Goal: Task Accomplishment & Management: Manage account settings

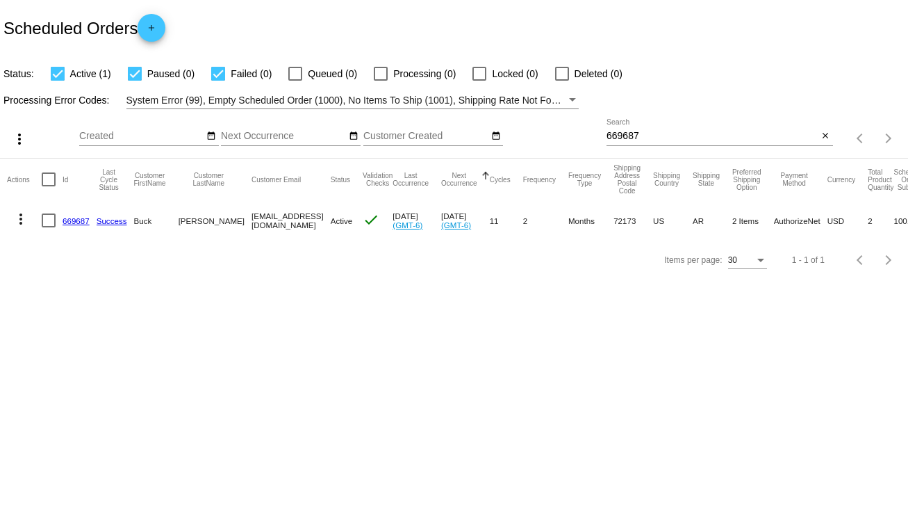
click at [643, 131] on input "669687" at bounding box center [713, 136] width 212 height 11
type input "6"
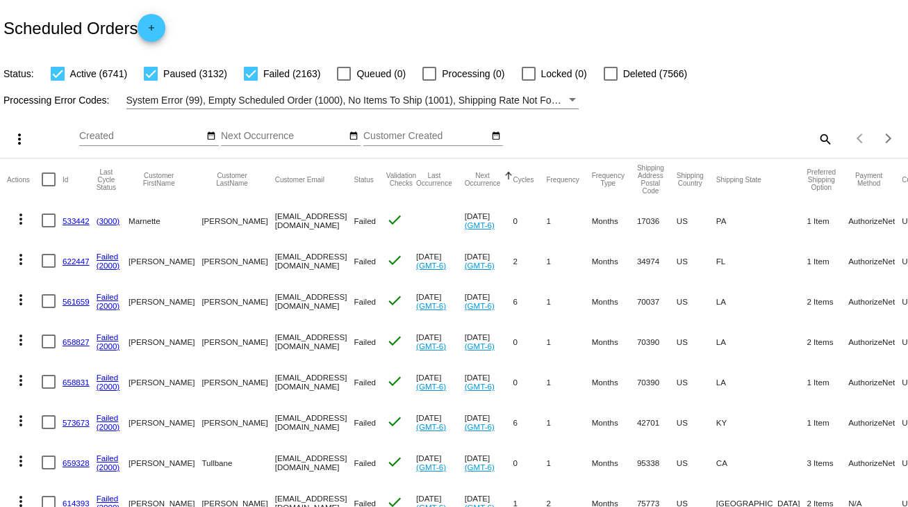
click at [816, 137] on mat-icon "search" at bounding box center [824, 139] width 17 height 22
click at [673, 134] on input "Search" at bounding box center [720, 136] width 227 height 11
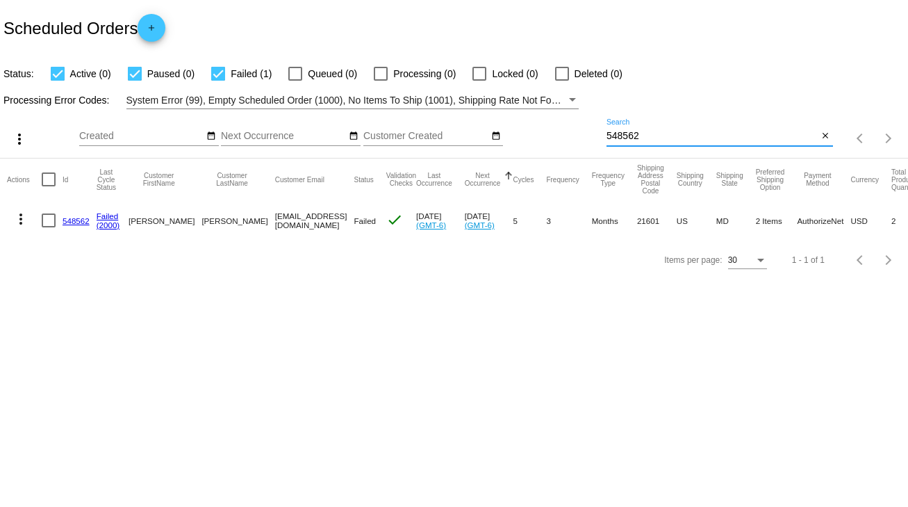
type input "548562"
click at [79, 222] on link "548562" at bounding box center [76, 220] width 27 height 9
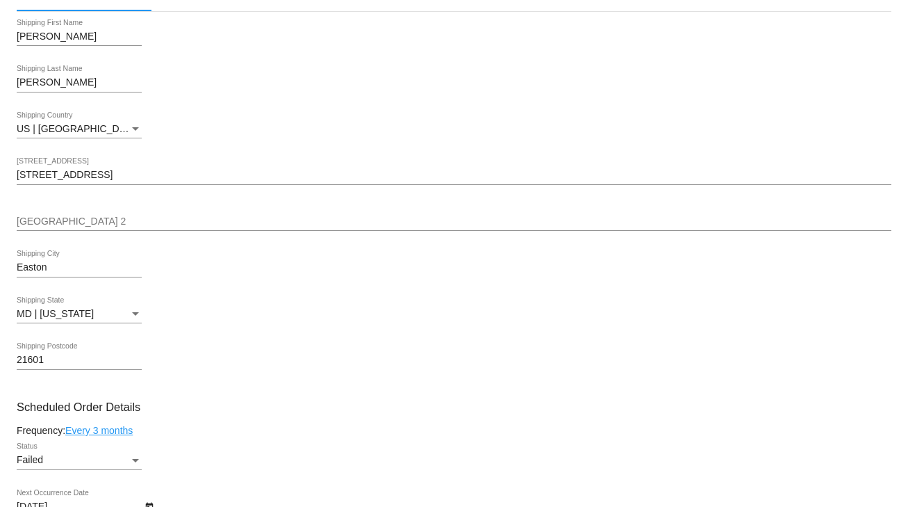
scroll to position [556, 0]
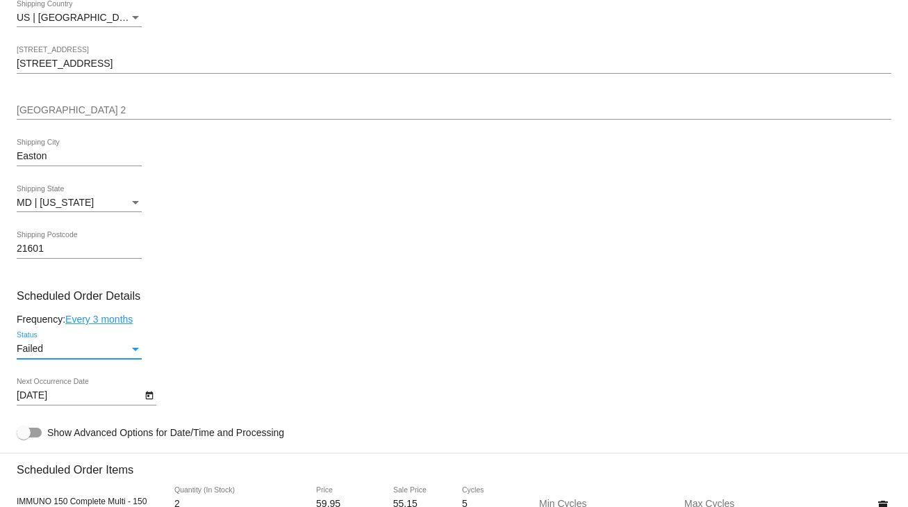
click at [133, 351] on div "Status" at bounding box center [135, 348] width 7 height 3
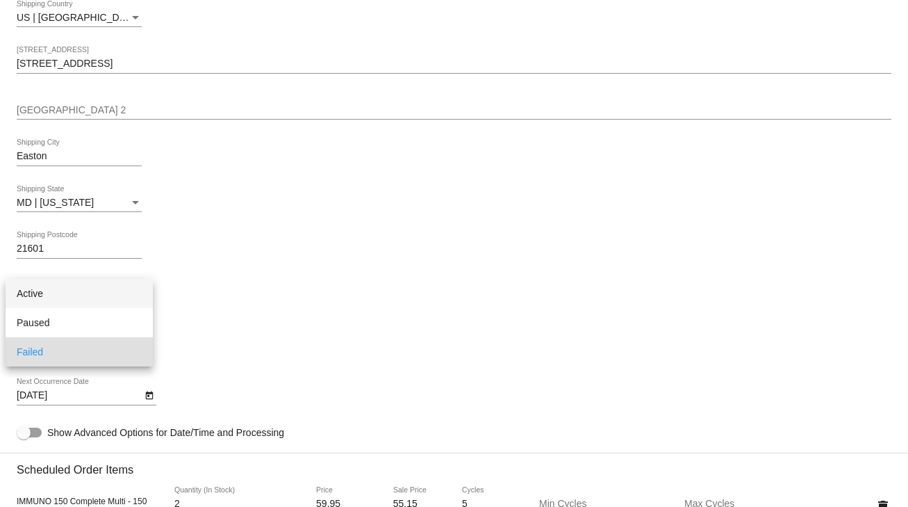
click at [72, 295] on span "Active" at bounding box center [79, 293] width 125 height 29
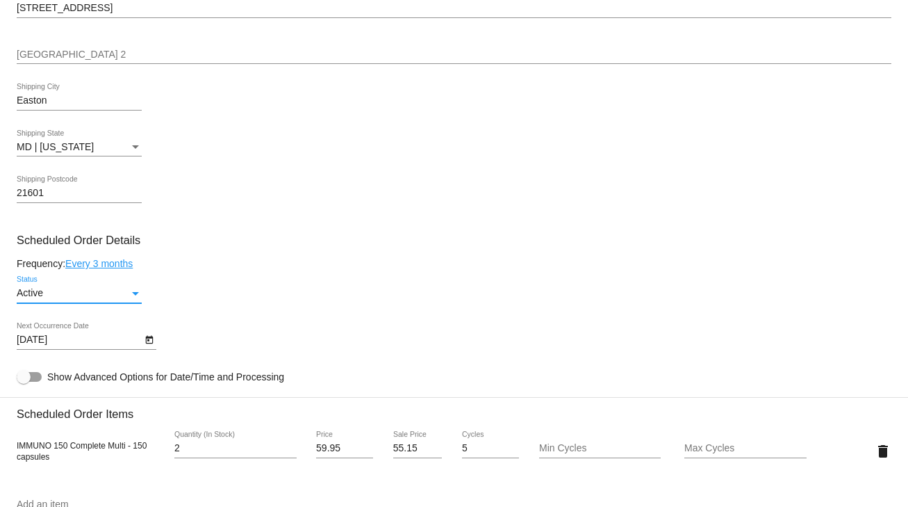
scroll to position [667, 0]
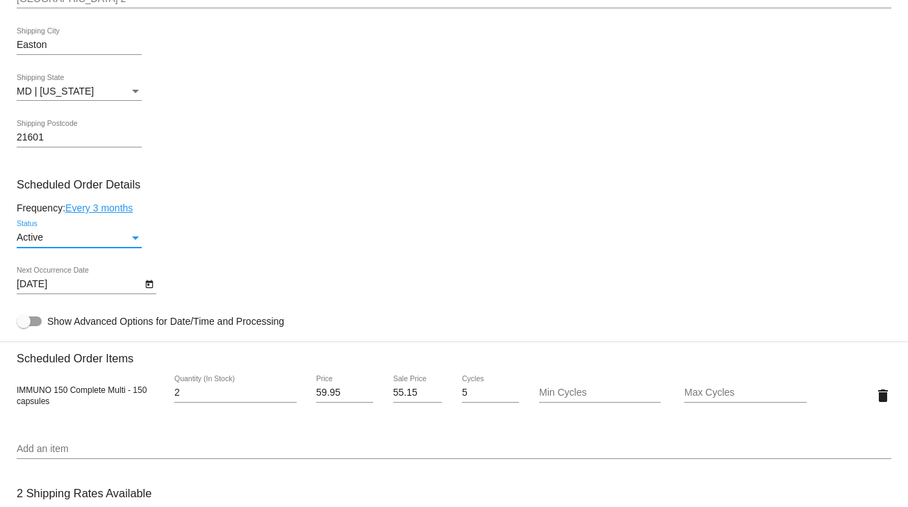
click at [149, 291] on icon "Open calendar" at bounding box center [150, 284] width 10 height 17
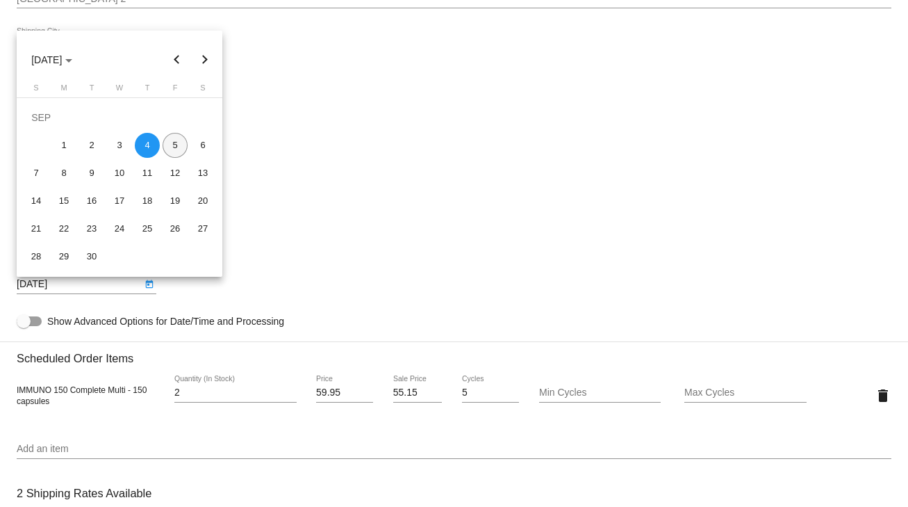
click at [176, 150] on div "5" at bounding box center [175, 145] width 25 height 25
type input "[DATE]"
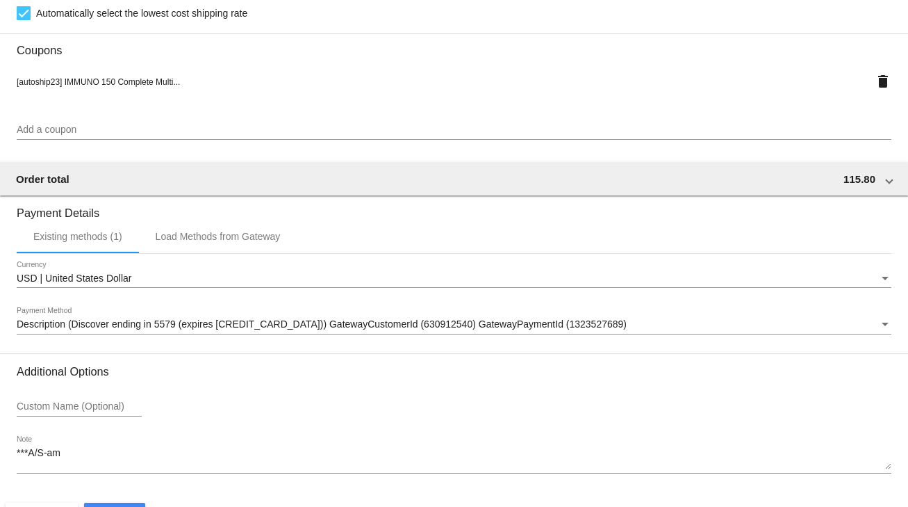
scroll to position [1270, 0]
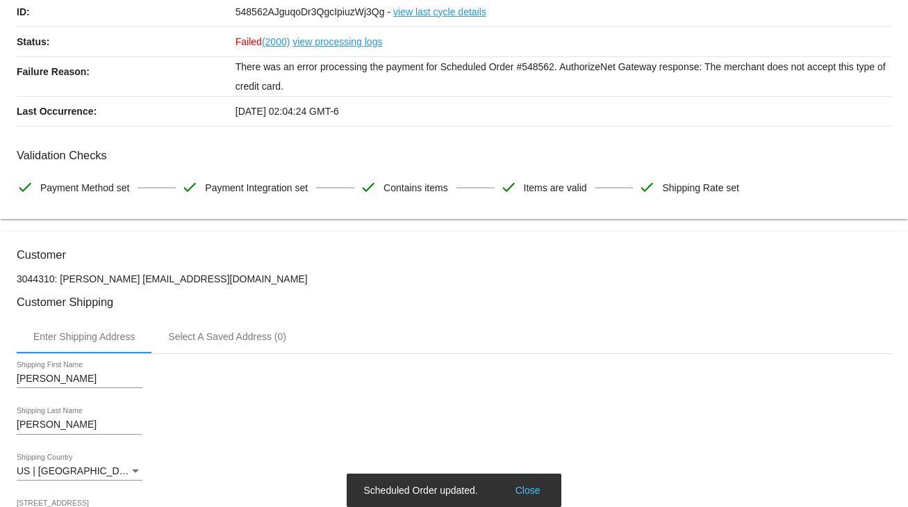
scroll to position [0, 0]
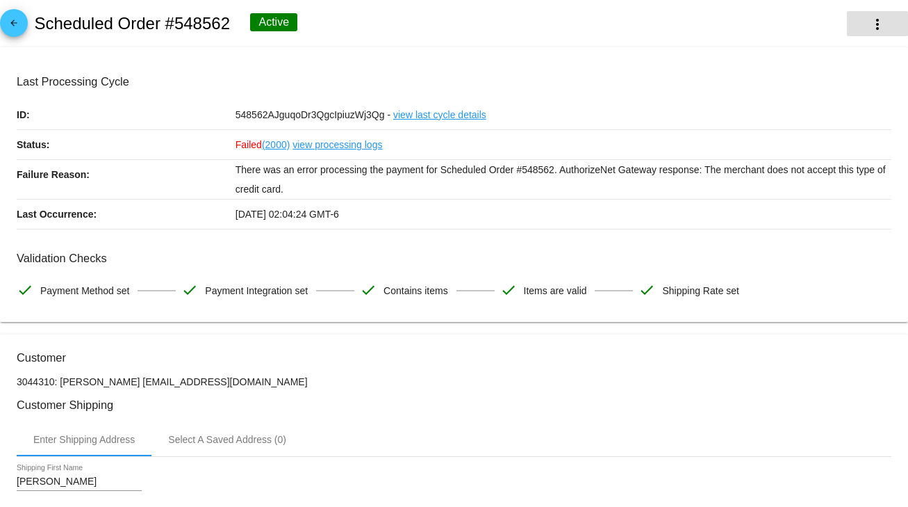
click at [873, 26] on mat-icon "more_vert" at bounding box center [877, 24] width 17 height 17
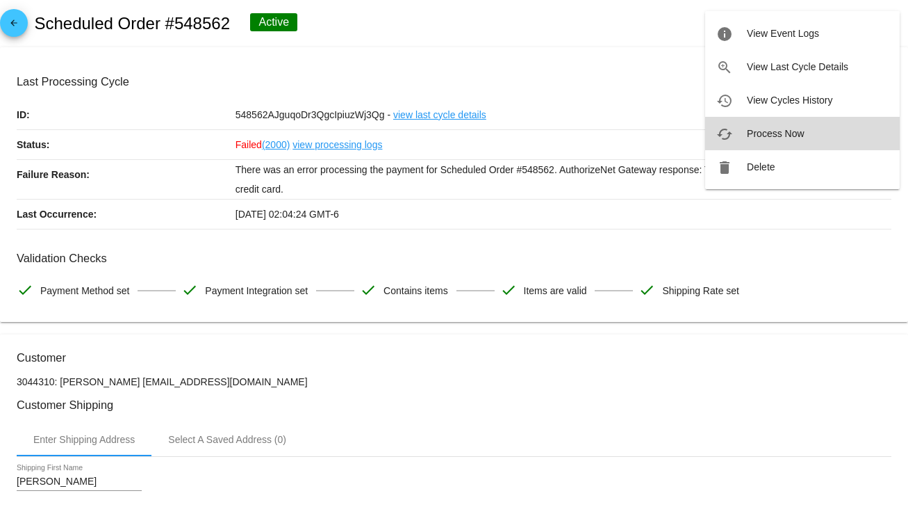
click at [785, 133] on span "Process Now" at bounding box center [775, 133] width 57 height 11
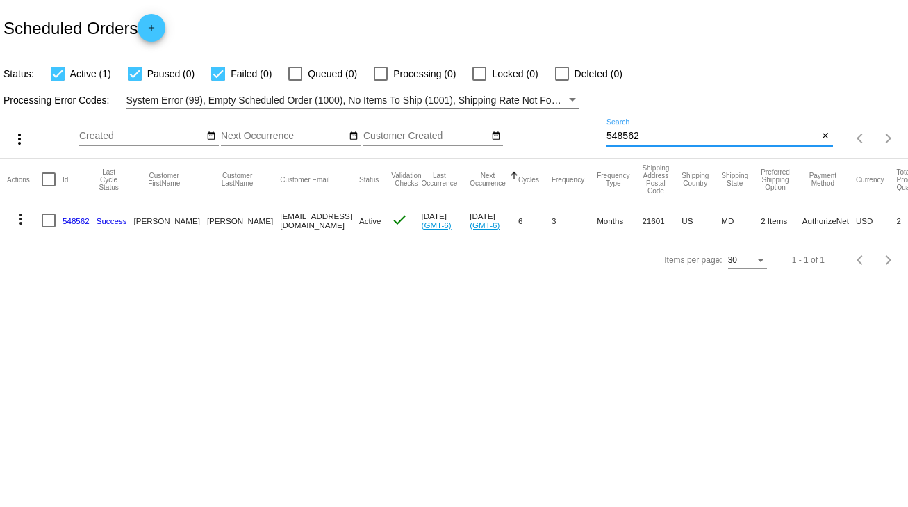
click at [648, 133] on input "548562" at bounding box center [713, 136] width 212 height 11
type input "5"
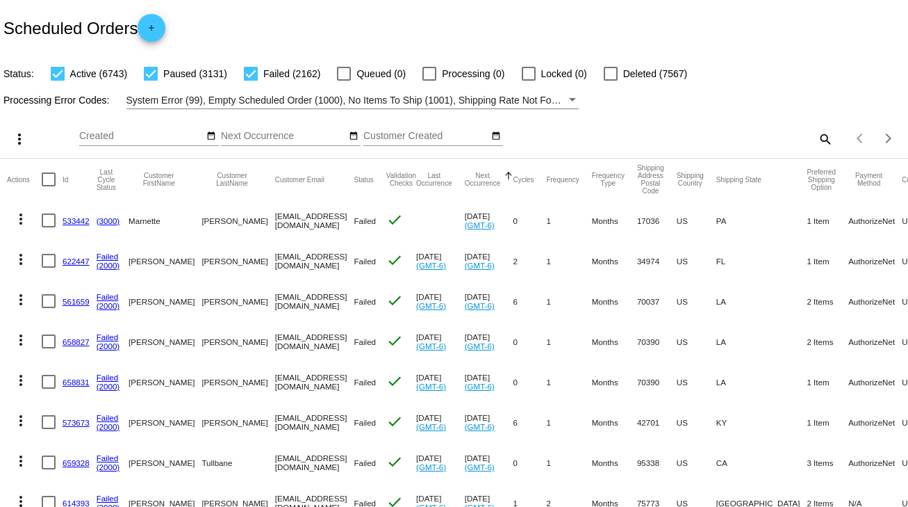
click at [819, 144] on mat-icon "search" at bounding box center [824, 139] width 17 height 22
click at [682, 128] on div "Search" at bounding box center [720, 132] width 227 height 27
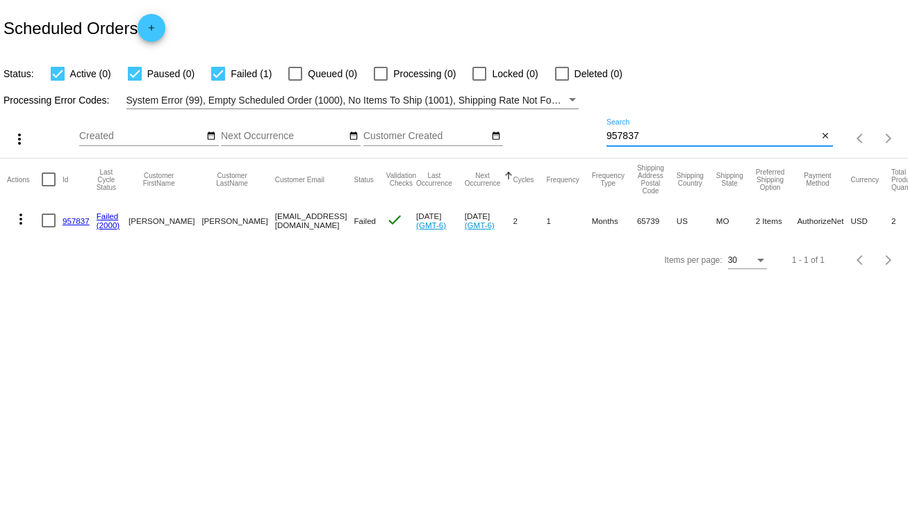
type input "957837"
click at [81, 220] on link "957837" at bounding box center [76, 220] width 27 height 9
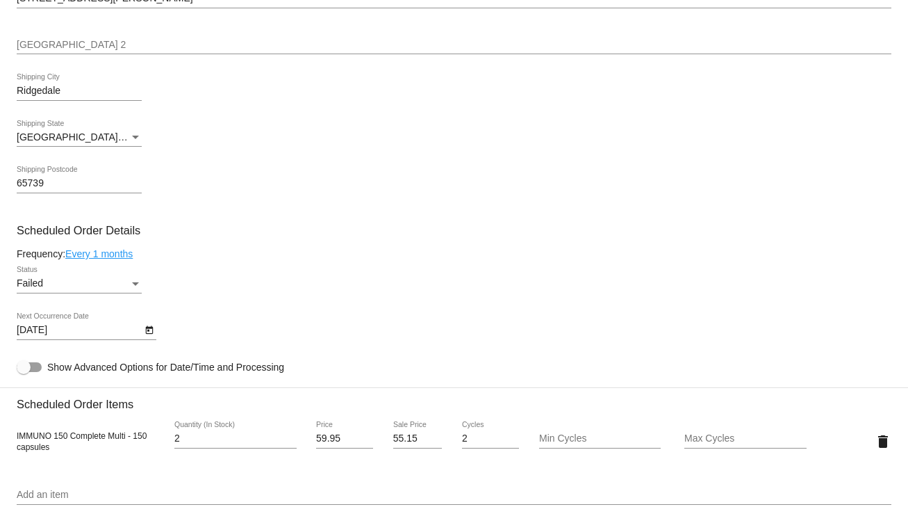
scroll to position [667, 0]
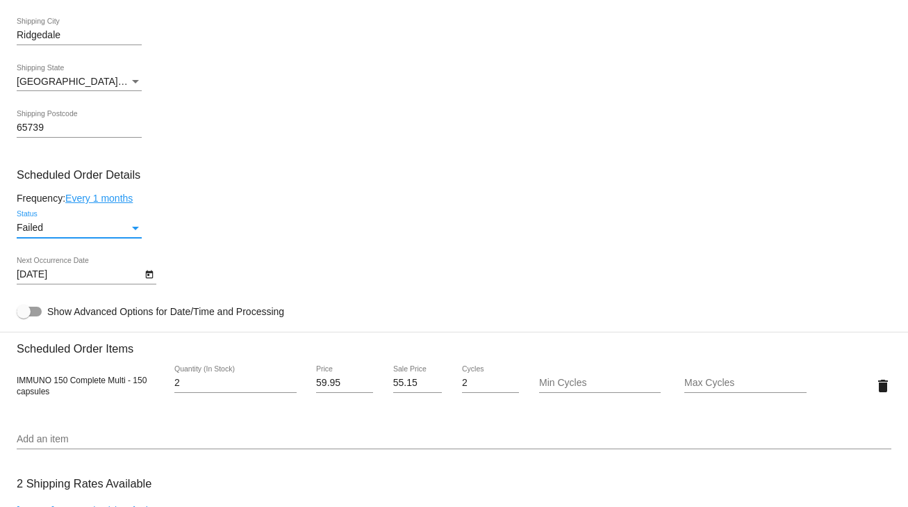
click at [131, 233] on div "Status" at bounding box center [135, 227] width 13 height 11
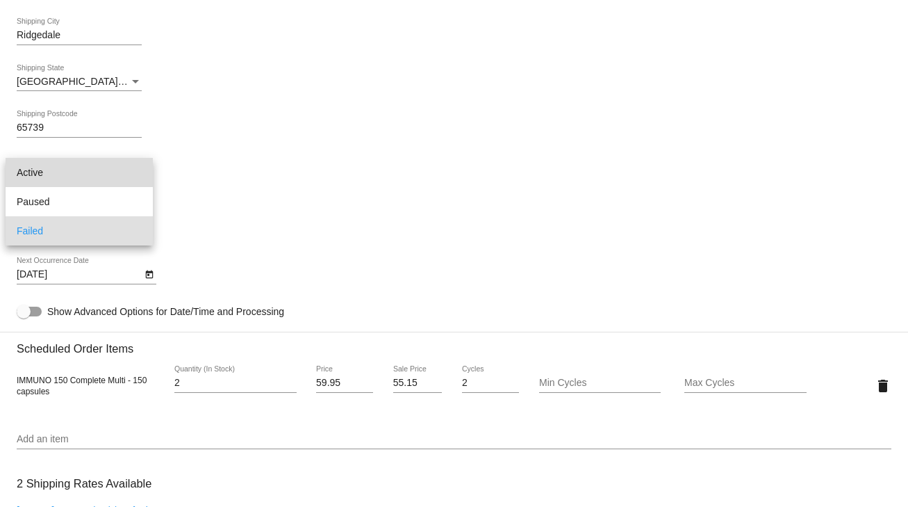
click at [52, 170] on span "Active" at bounding box center [79, 172] width 125 height 29
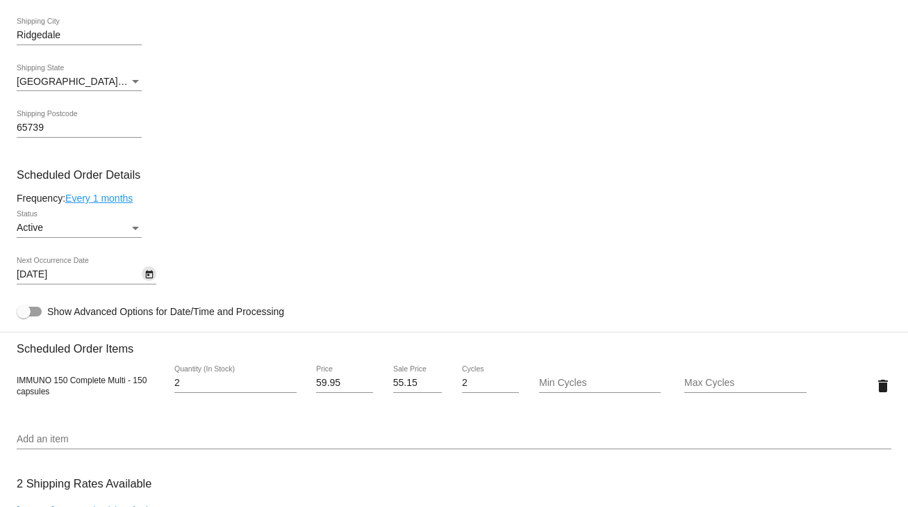
click at [146, 277] on icon "Open calendar" at bounding box center [149, 274] width 8 height 8
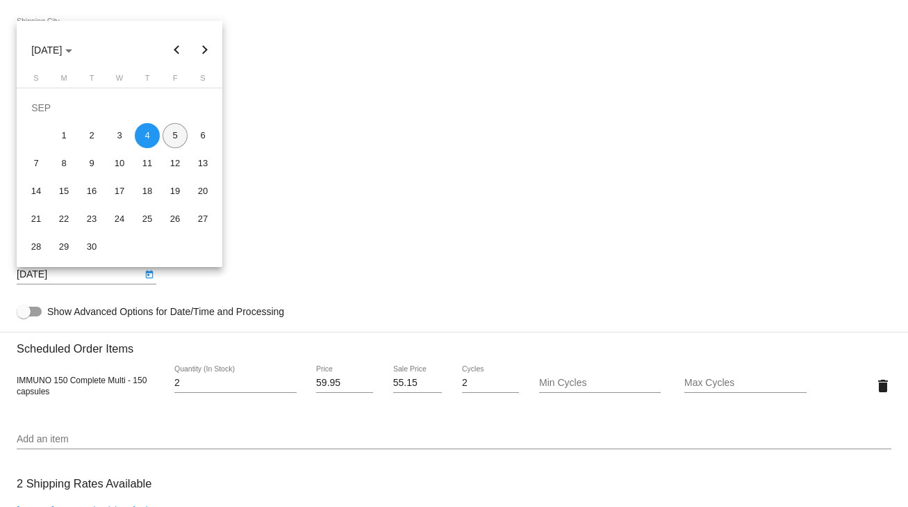
click at [176, 138] on div "5" at bounding box center [175, 135] width 25 height 25
type input "[DATE]"
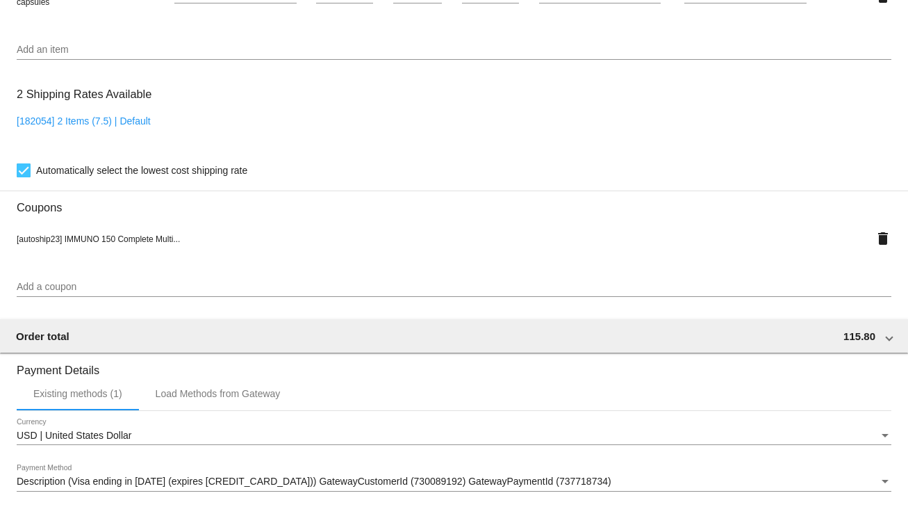
scroll to position [1260, 0]
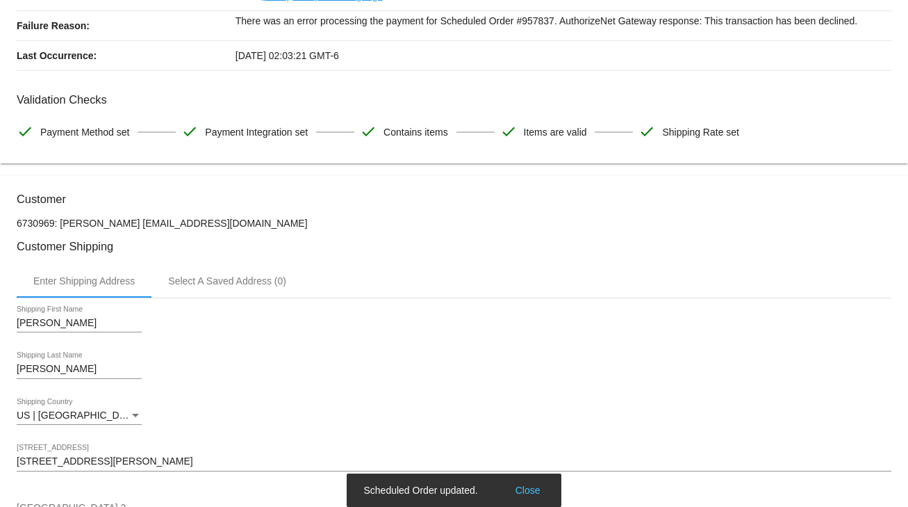
scroll to position [0, 0]
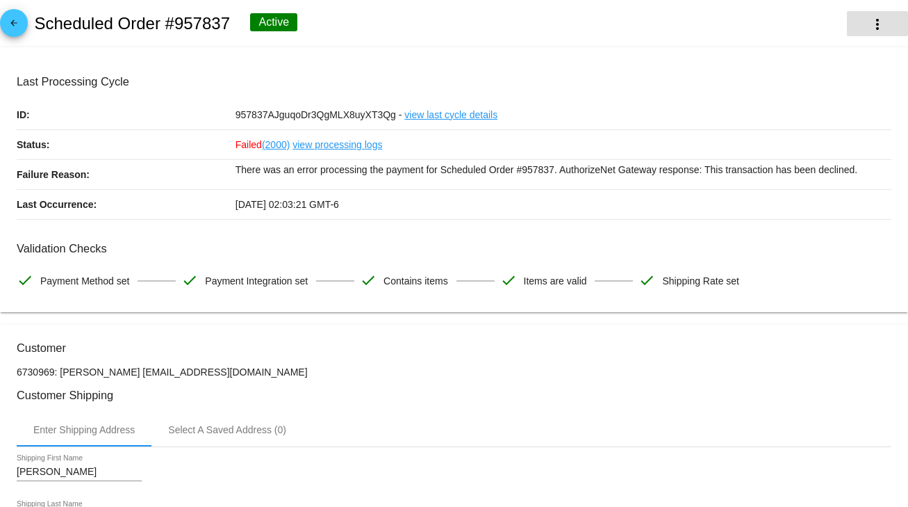
click at [875, 23] on mat-icon "more_vert" at bounding box center [877, 24] width 17 height 17
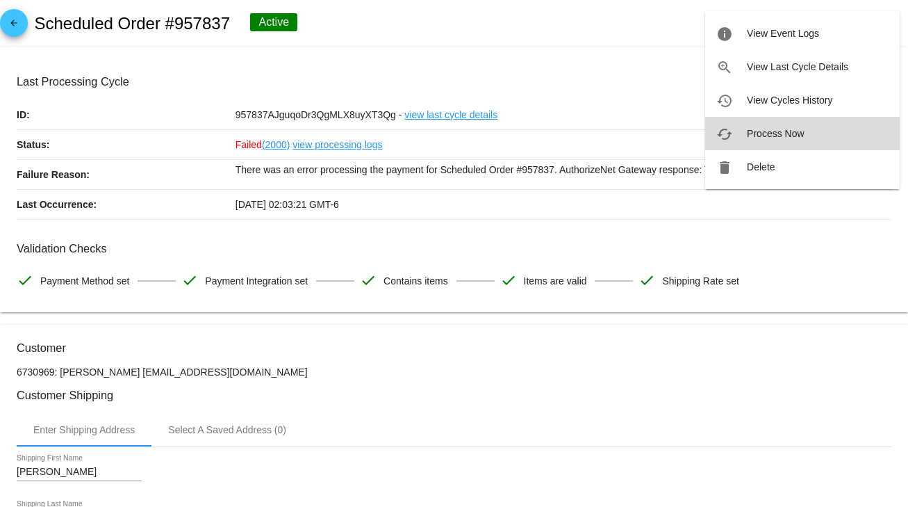
click at [790, 131] on span "Process Now" at bounding box center [775, 133] width 57 height 11
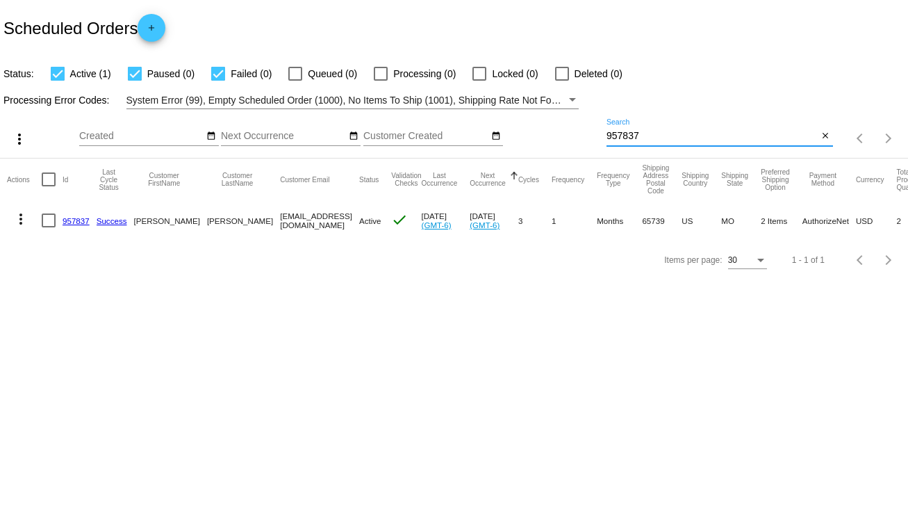
drag, startPoint x: 650, startPoint y: 133, endPoint x: 582, endPoint y: 139, distance: 67.6
click at [582, 139] on div "more_vert Sep Jan Feb Mar Apr 1" at bounding box center [454, 133] width 908 height 49
type input "572821"
click at [52, 222] on div at bounding box center [49, 220] width 14 height 14
click at [49, 227] on input "checkbox" at bounding box center [48, 227] width 1 height 1
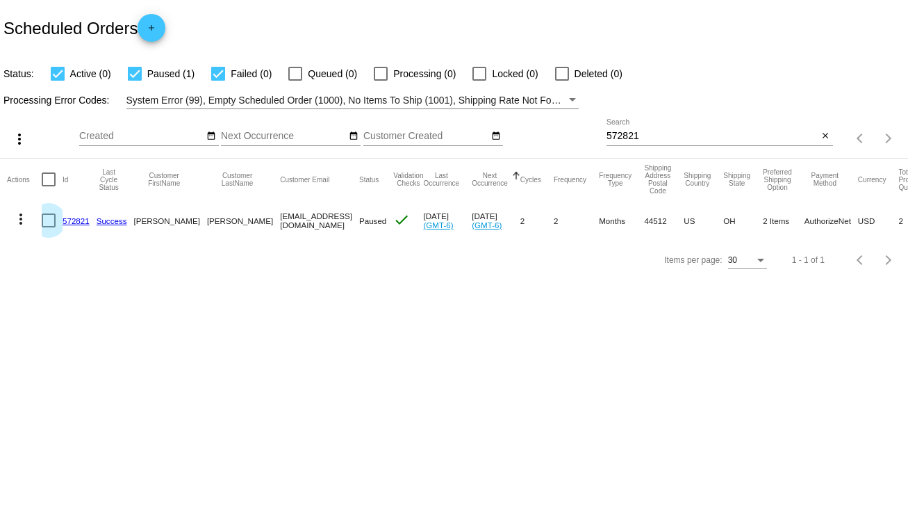
checkbox input "true"
click at [19, 222] on mat-icon "more_vert" at bounding box center [21, 219] width 17 height 17
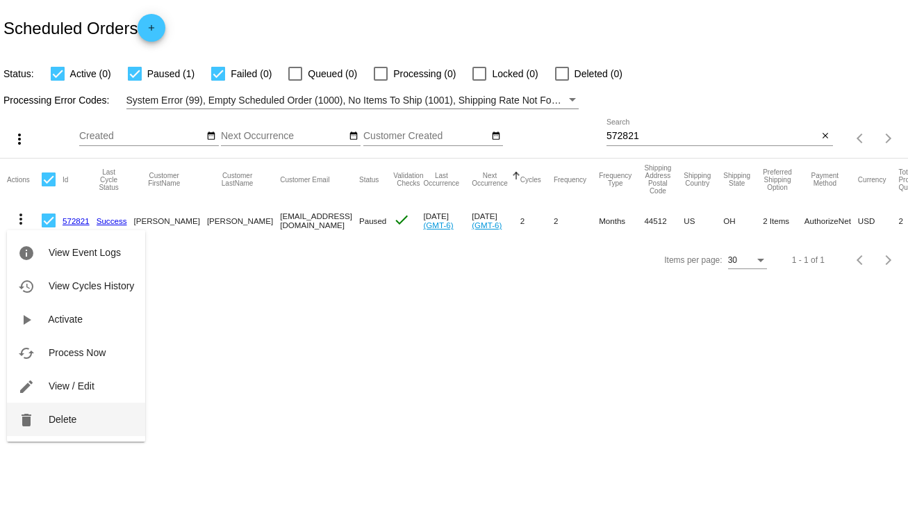
click at [58, 429] on button "delete Delete" at bounding box center [76, 418] width 138 height 33
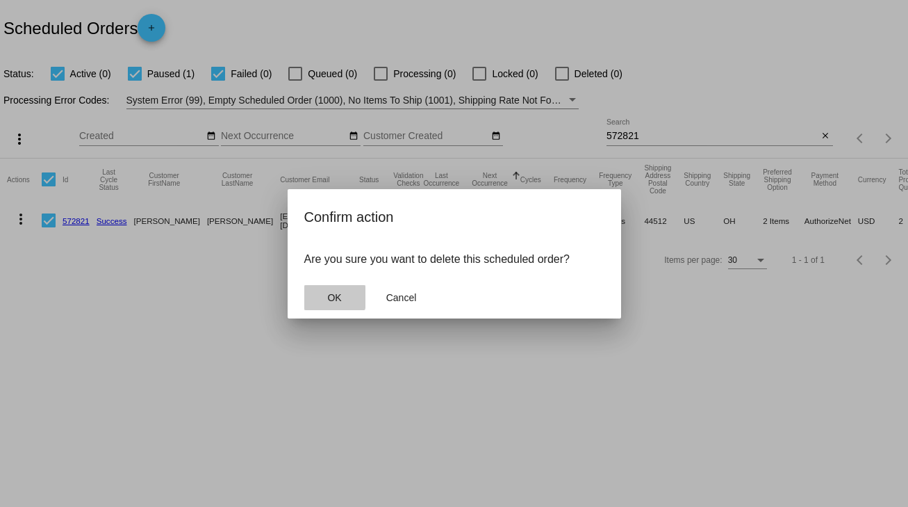
click at [328, 293] on span "OK" at bounding box center [334, 297] width 14 height 11
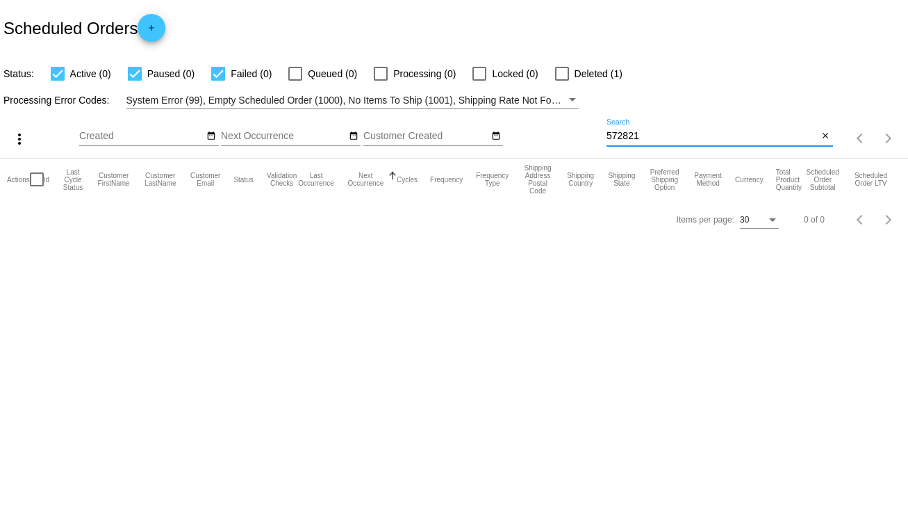
drag, startPoint x: 640, startPoint y: 134, endPoint x: 586, endPoint y: 138, distance: 53.6
click at [586, 138] on div "more_vert Sep Jan Feb Mar Apr 1" at bounding box center [454, 133] width 908 height 49
drag, startPoint x: 639, startPoint y: 133, endPoint x: 593, endPoint y: 133, distance: 45.9
click at [593, 133] on div "more_vert Sep Jan Feb Mar Apr 1" at bounding box center [454, 133] width 908 height 49
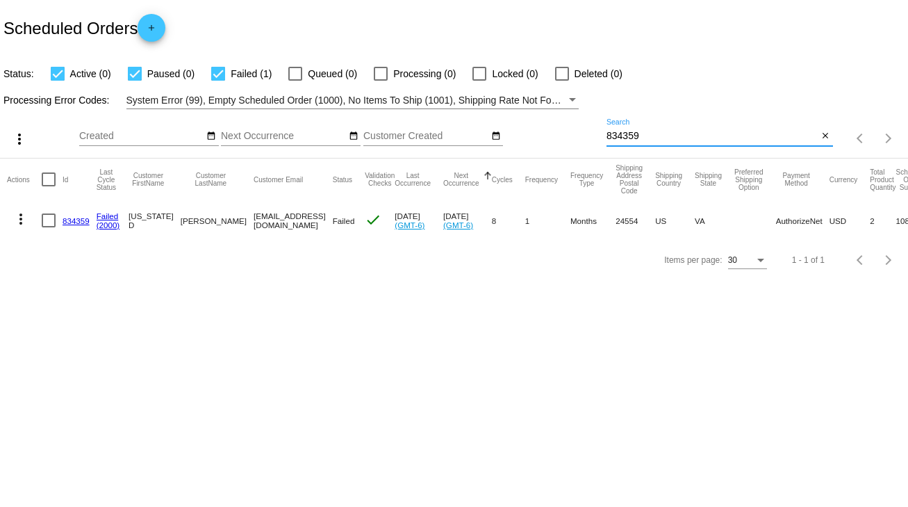
type input "834359"
click at [80, 220] on link "834359" at bounding box center [76, 220] width 27 height 9
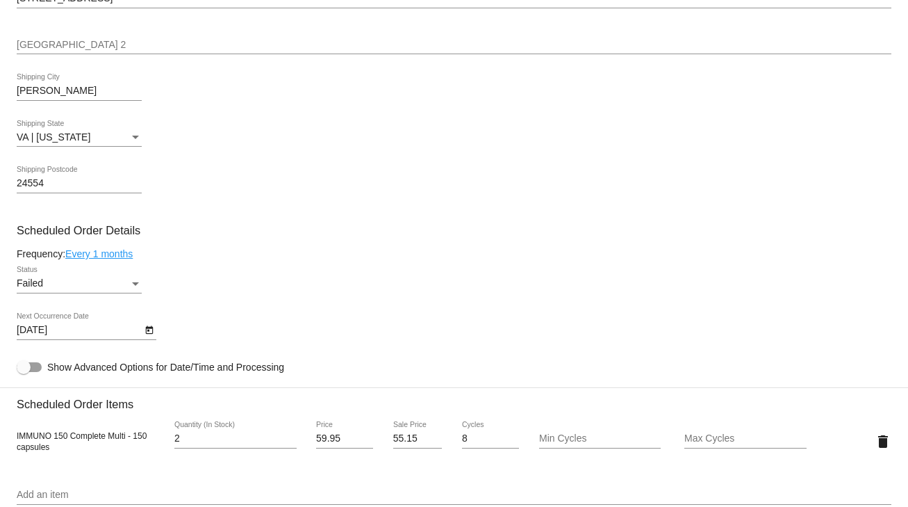
scroll to position [723, 0]
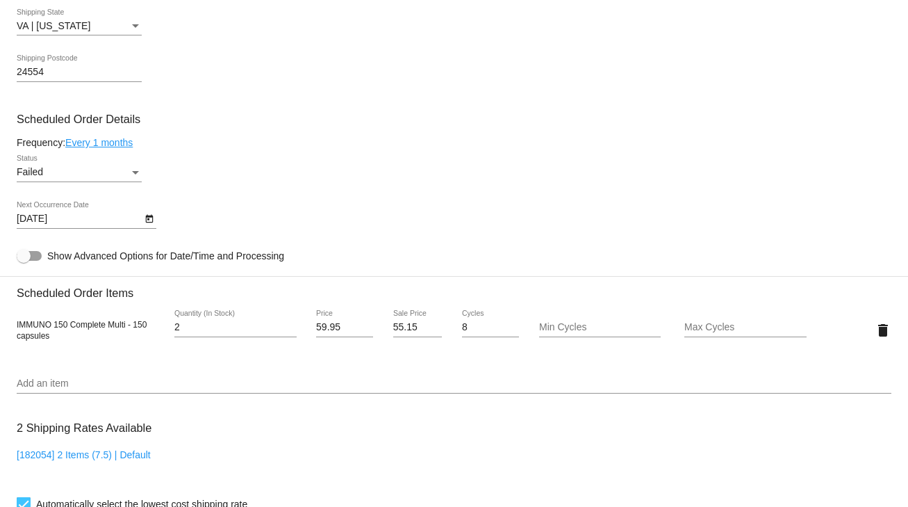
click at [133, 172] on div "Status" at bounding box center [135, 172] width 13 height 11
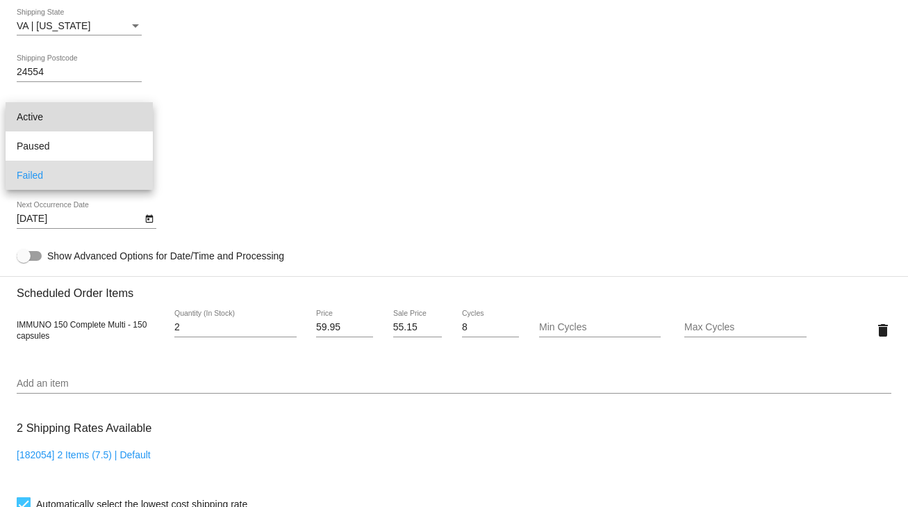
click at [30, 120] on span "Active" at bounding box center [79, 116] width 125 height 29
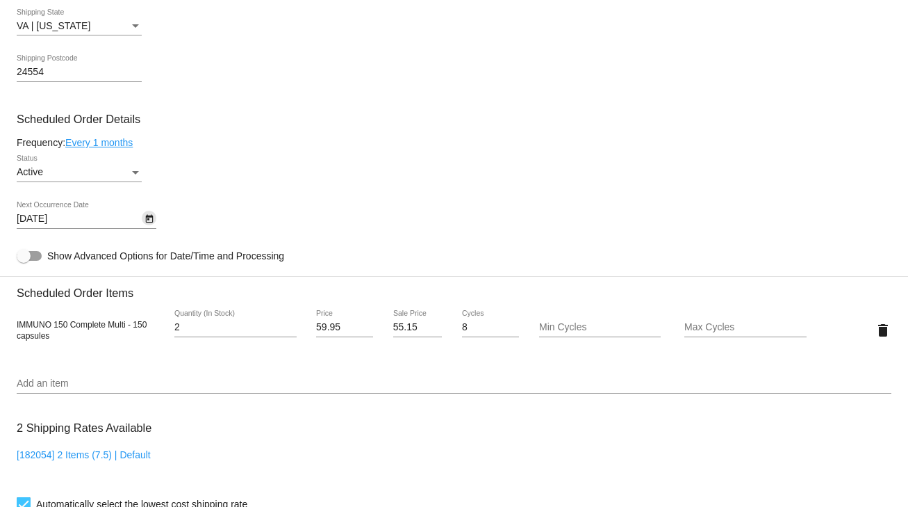
click at [149, 222] on icon "Open calendar" at bounding box center [150, 219] width 10 height 17
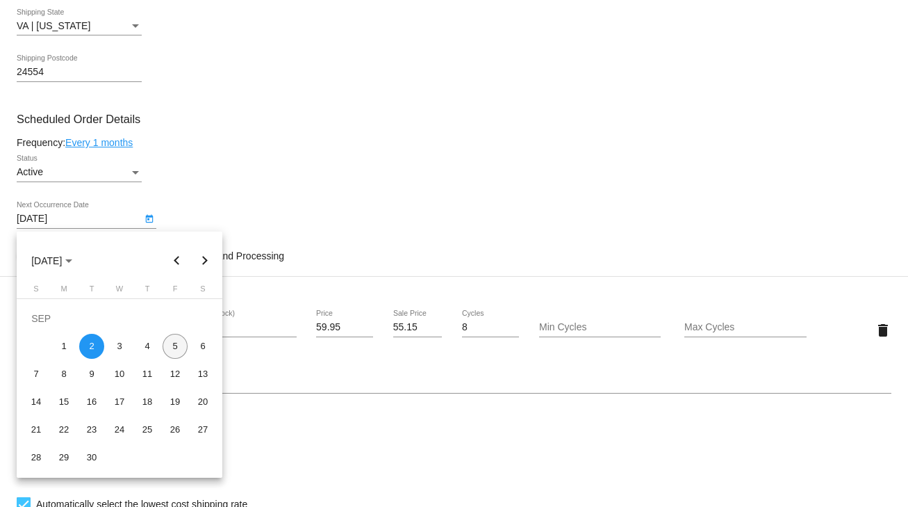
click at [169, 349] on div "5" at bounding box center [175, 346] width 25 height 25
type input "[DATE]"
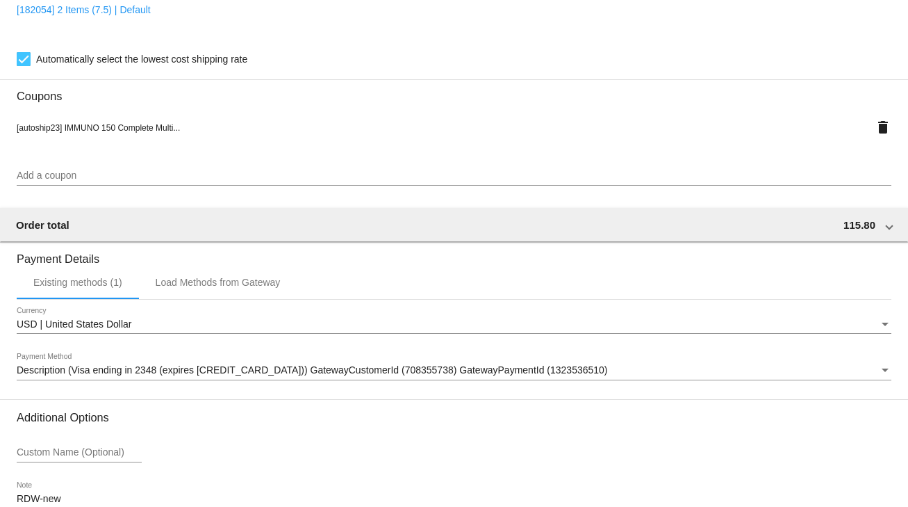
scroll to position [1260, 0]
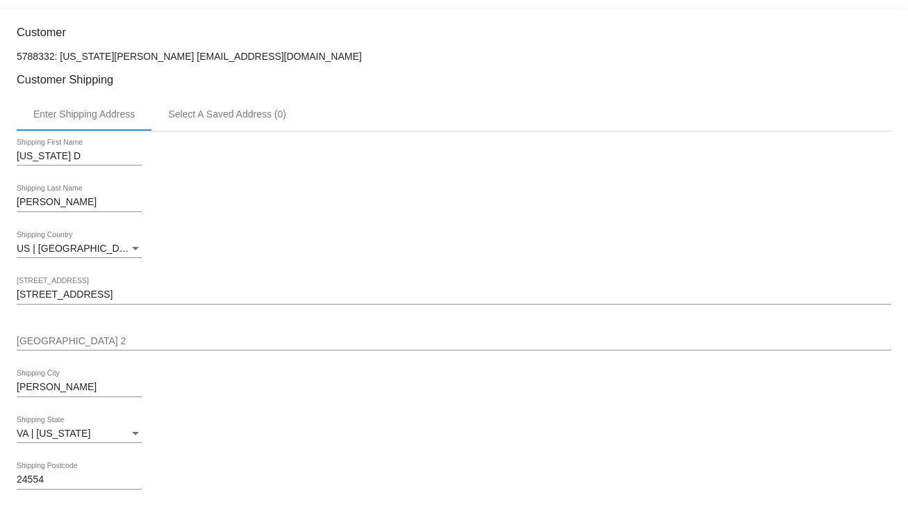
scroll to position [0, 0]
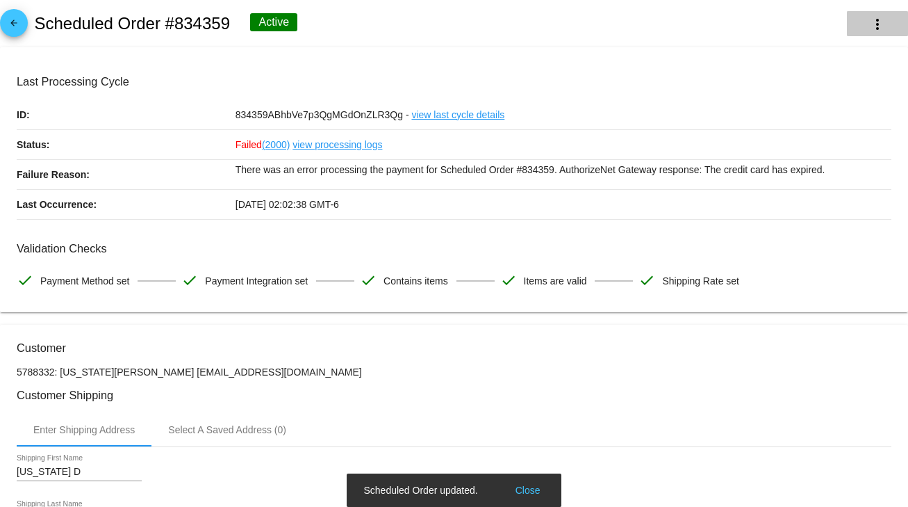
click at [871, 16] on mat-icon "more_vert" at bounding box center [877, 24] width 17 height 17
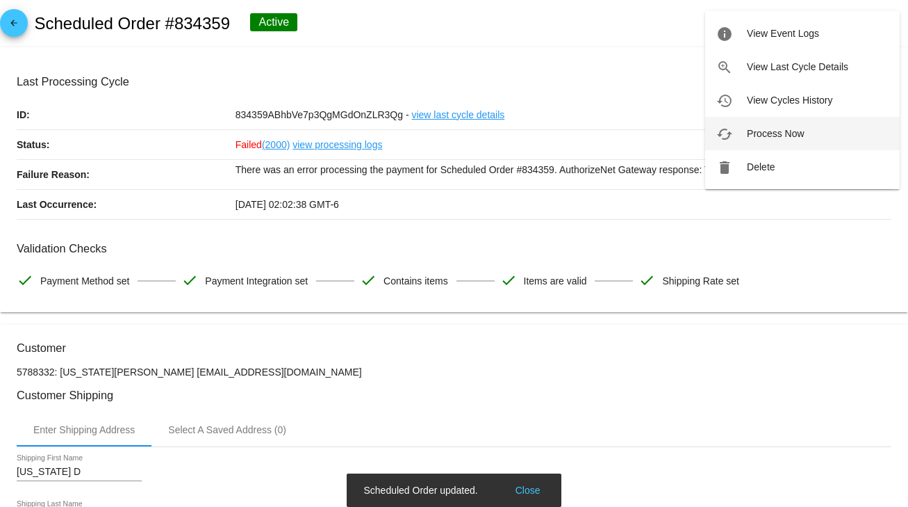
click at [770, 133] on span "Process Now" at bounding box center [775, 133] width 57 height 11
